Goal: Task Accomplishment & Management: Manage account settings

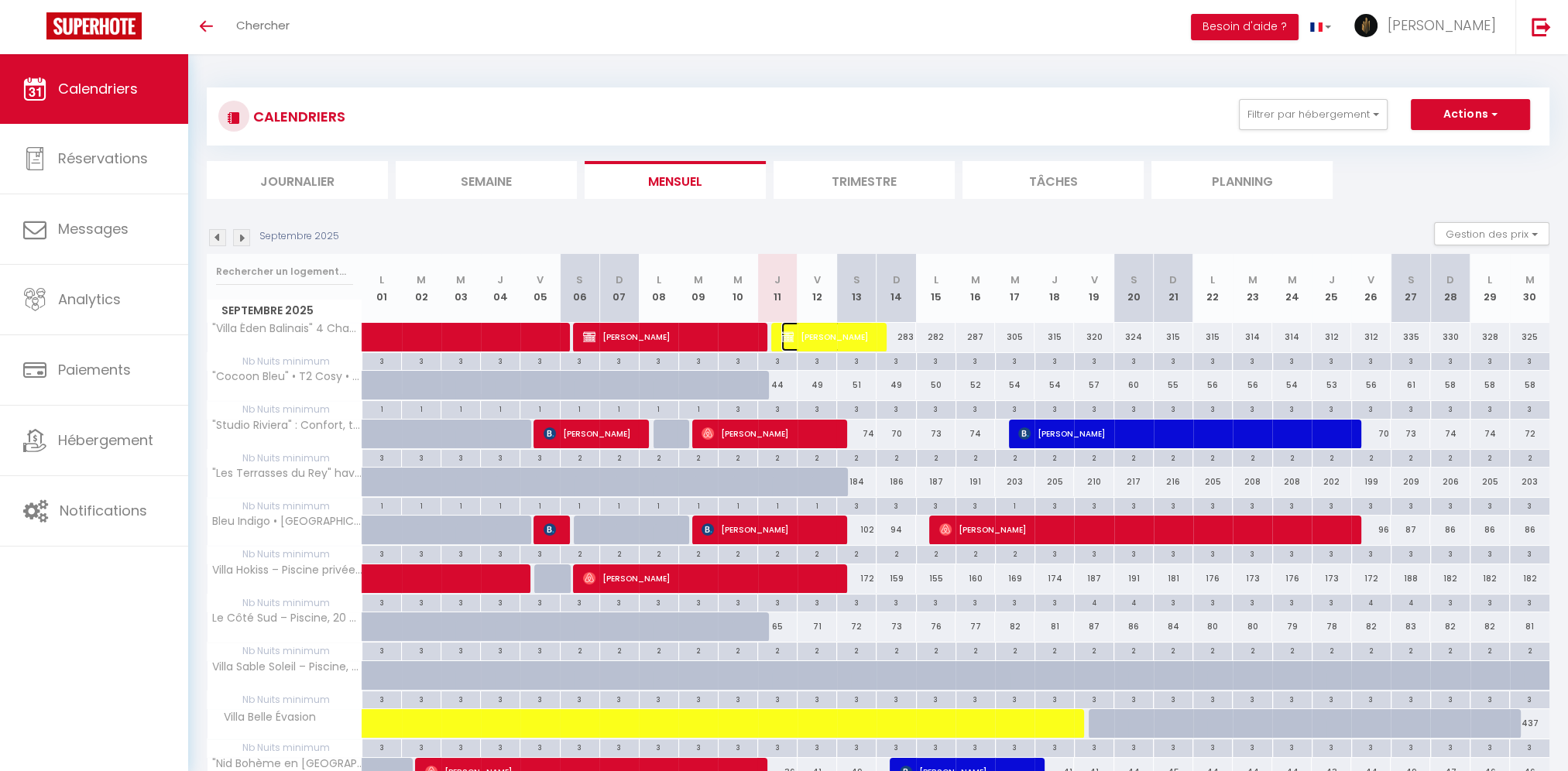
click at [852, 336] on span "[PERSON_NAME]" at bounding box center [827, 336] width 92 height 30
select select "OK"
select select "KO"
select select "0"
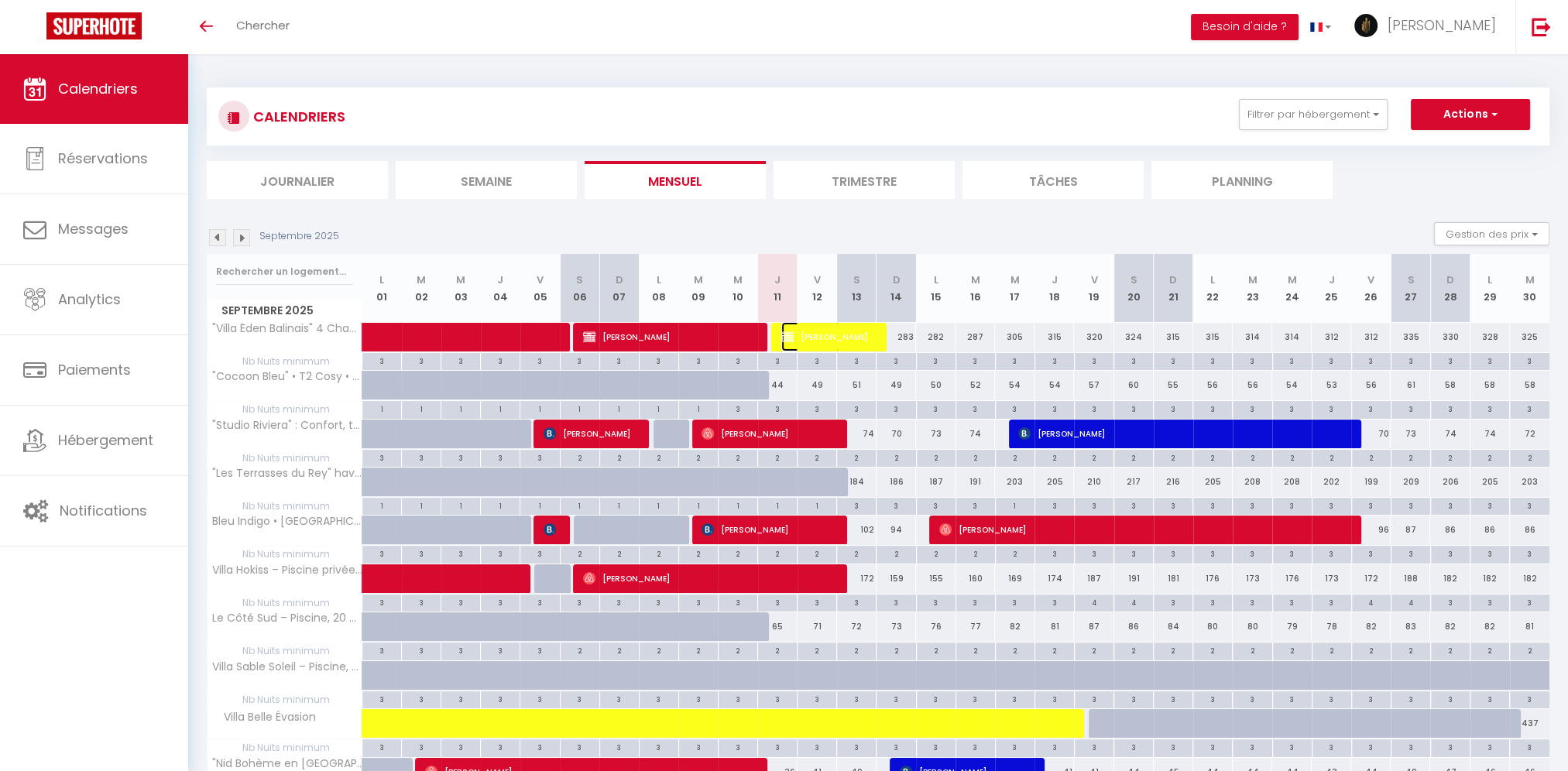
select select "1"
select select
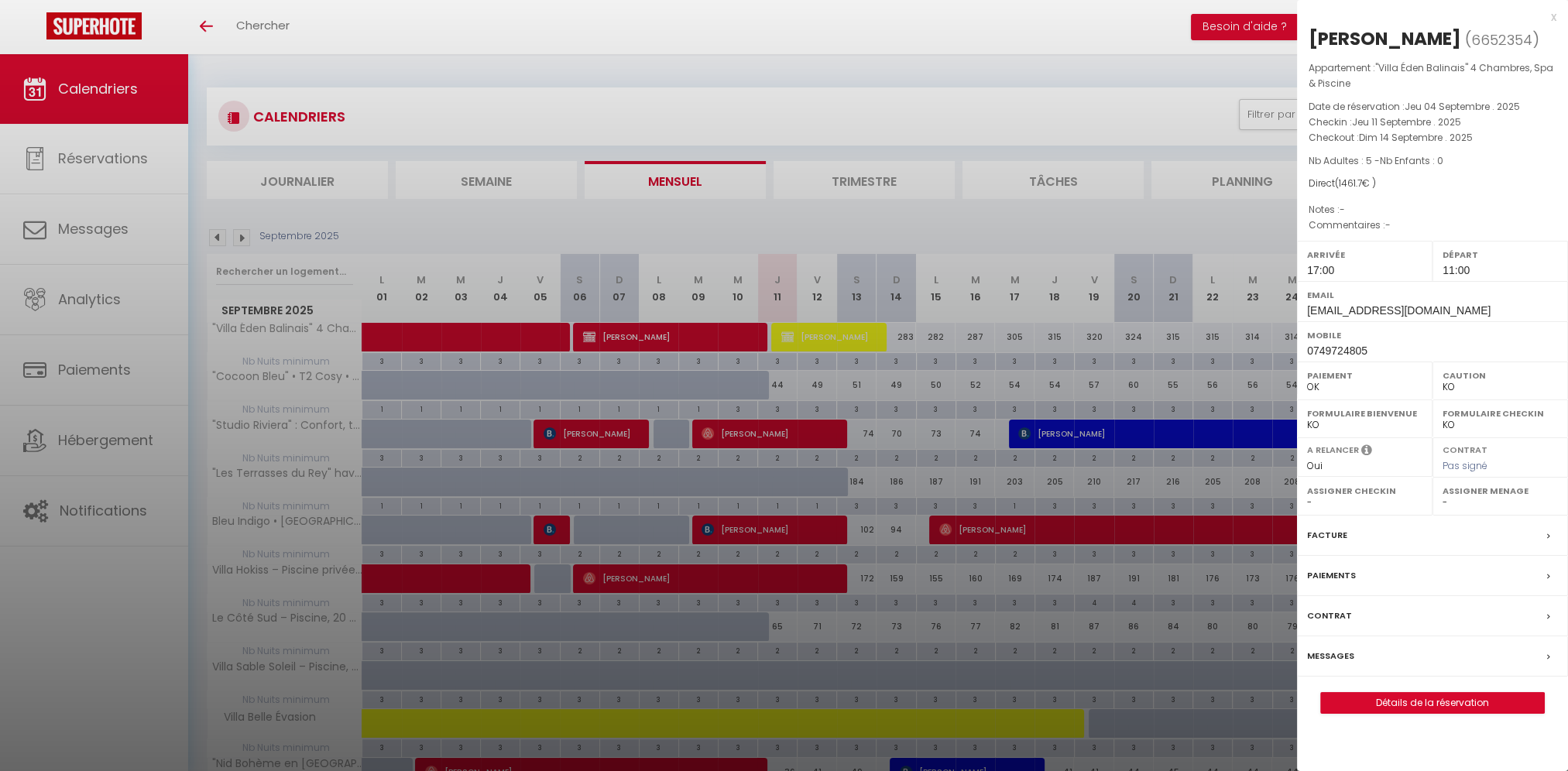
click at [1345, 650] on label "Messages" at bounding box center [1330, 655] width 47 height 17
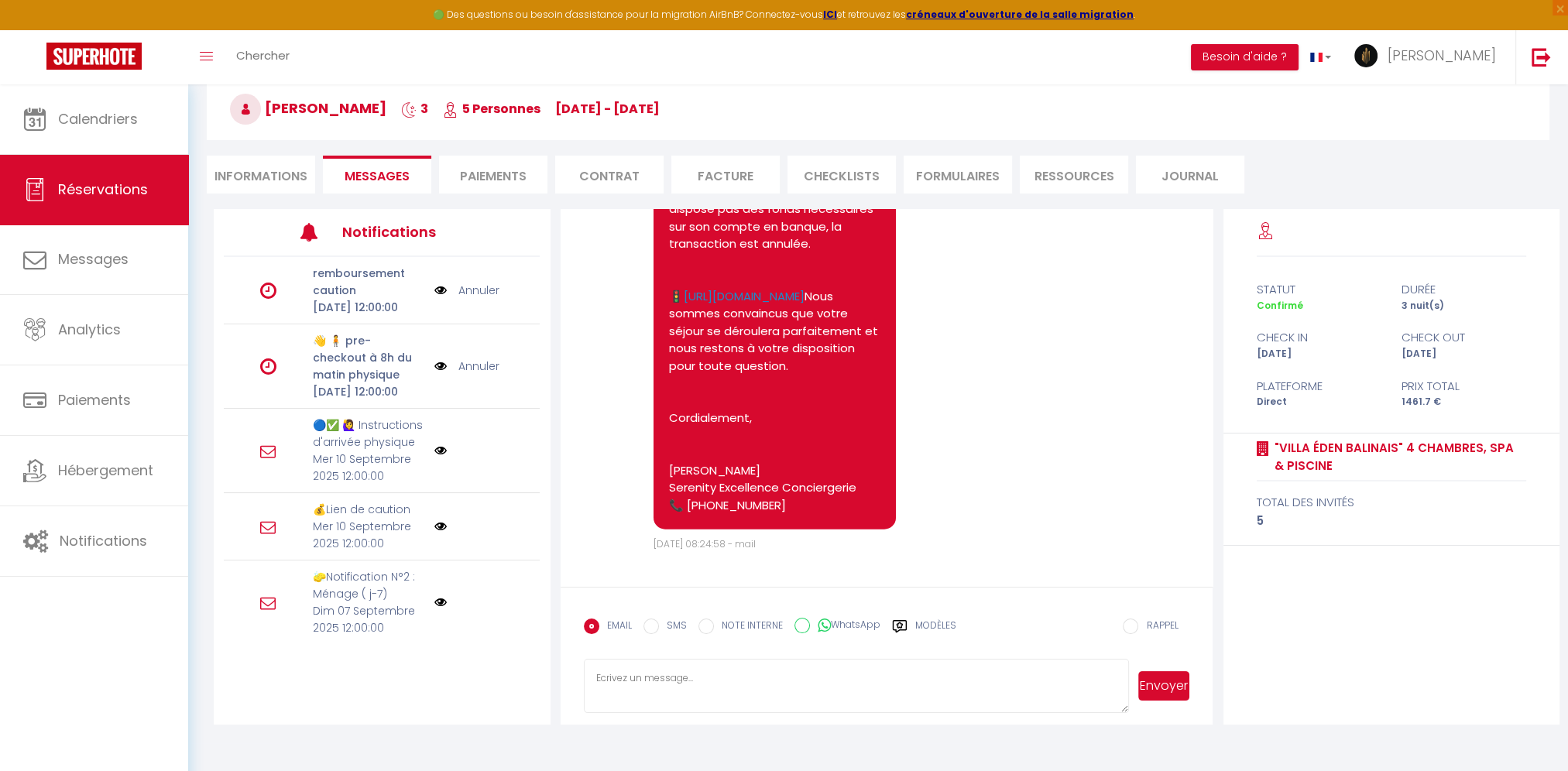
scroll to position [83, 0]
